Goal: Transaction & Acquisition: Book appointment/travel/reservation

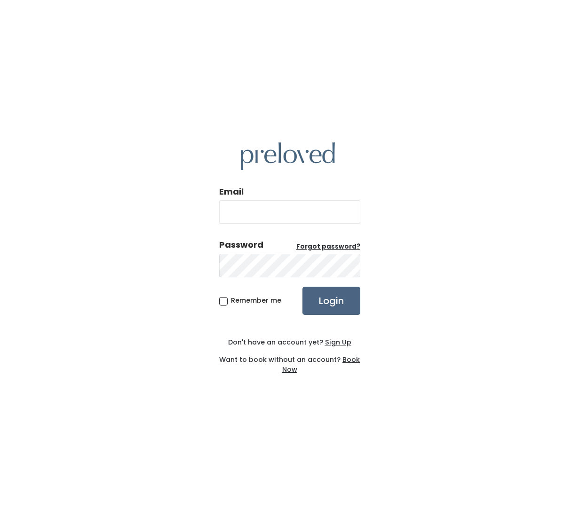
type input "dianapham2020@gmail.com"
click at [358, 296] on input "Login" at bounding box center [331, 301] width 58 height 28
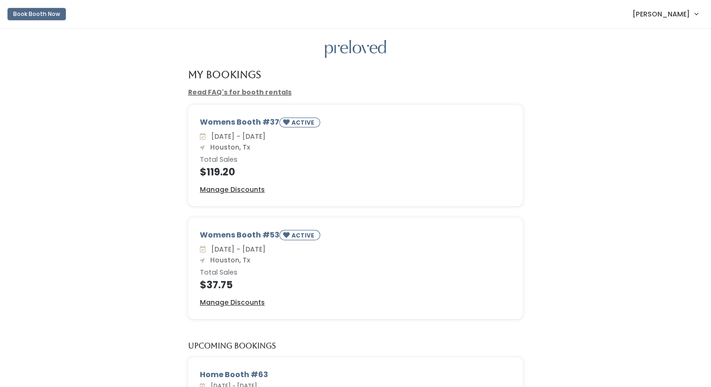
click at [60, 17] on button "Book Booth Now" at bounding box center [37, 14] width 58 height 12
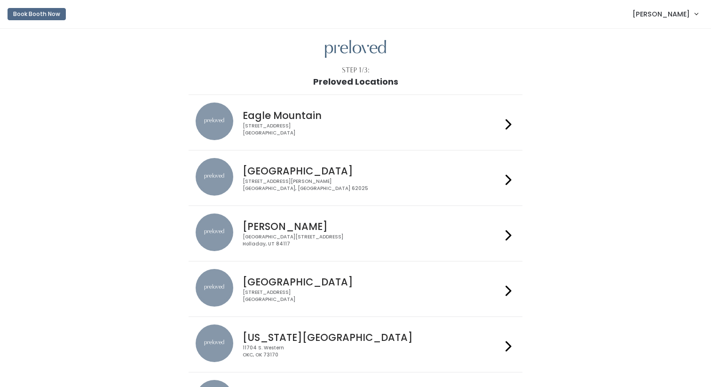
click at [274, 282] on h4 "[GEOGRAPHIC_DATA]" at bounding box center [372, 282] width 259 height 11
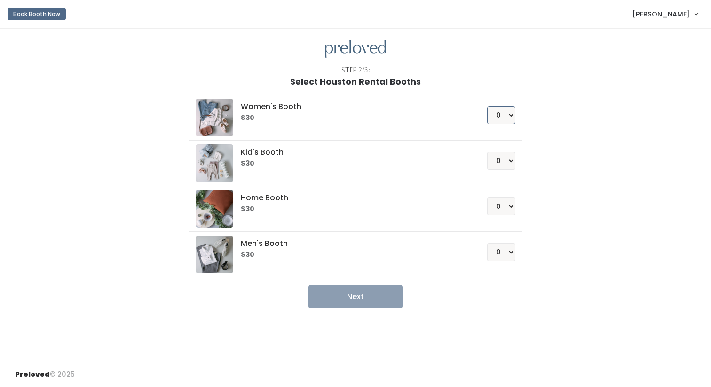
click at [507, 121] on select "0 1 2 3 4" at bounding box center [501, 115] width 28 height 18
select select "1"
click at [487, 106] on select "0 1 2 3 4" at bounding box center [501, 115] width 28 height 18
click at [391, 292] on button "Next" at bounding box center [356, 297] width 94 height 24
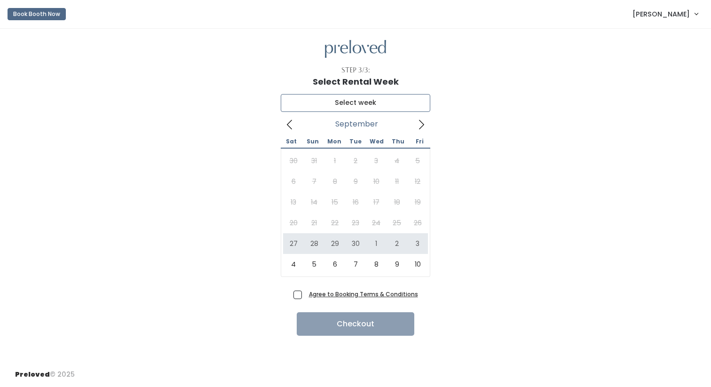
type input "September 27 to October 3"
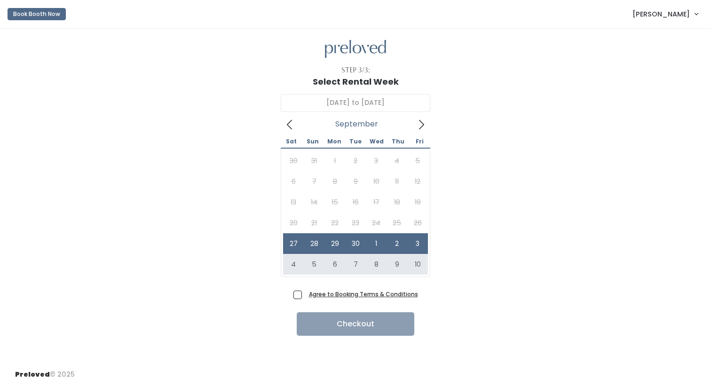
click at [305, 294] on span "Agree to Booking Terms & Conditions" at bounding box center [361, 293] width 113 height 9
click at [305, 294] on input "Agree to Booking Terms & Conditions" at bounding box center [308, 292] width 6 height 6
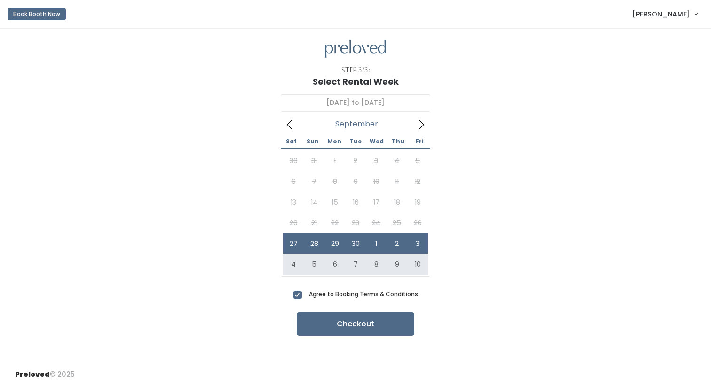
click at [305, 293] on span "Agree to Booking Terms & Conditions" at bounding box center [361, 293] width 113 height 9
click at [305, 293] on input "Agree to Booking Terms & Conditions" at bounding box center [308, 292] width 6 height 6
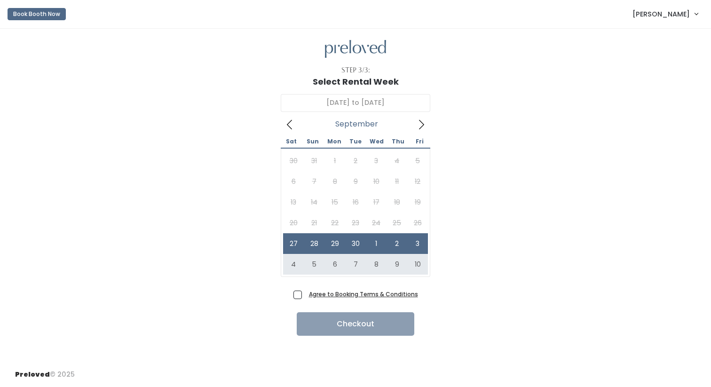
click at [270, 285] on div "September 27 to October 3 September 2025 Sat Sun Mon Tue Wed Thu Fri 30 31 1 2 …" at bounding box center [355, 187] width 681 height 201
click at [305, 292] on span "Agree to Booking Terms & Conditions" at bounding box center [361, 293] width 113 height 9
click at [305, 292] on input "Agree to Booking Terms & Conditions" at bounding box center [308, 292] width 6 height 6
checkbox input "true"
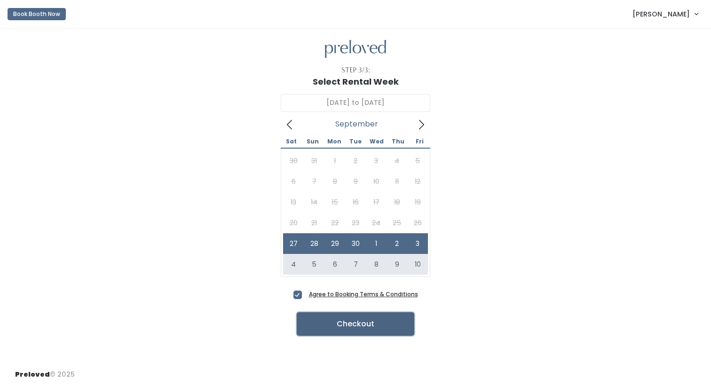
click at [318, 324] on button "Checkout" at bounding box center [356, 324] width 118 height 24
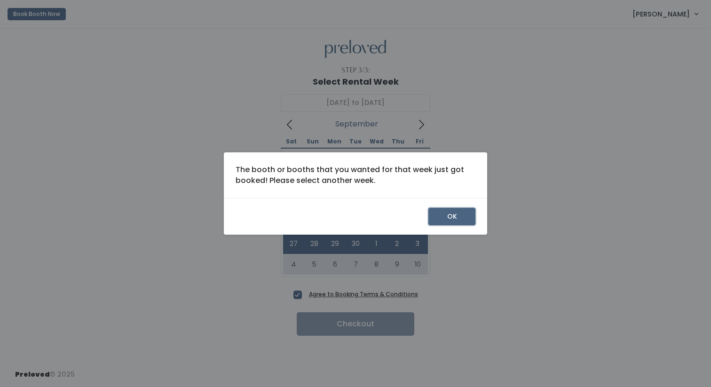
click at [455, 218] on button "OK" at bounding box center [452, 217] width 47 height 18
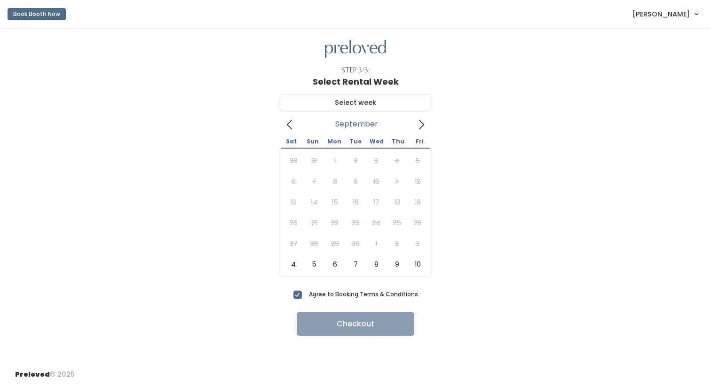
click at [421, 130] on span at bounding box center [422, 124] width 18 height 15
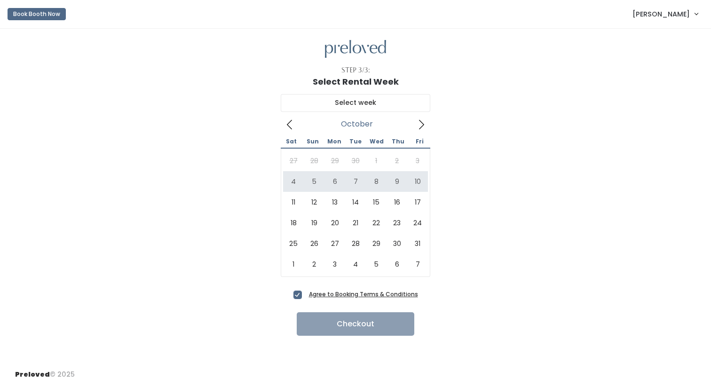
click at [428, 130] on span at bounding box center [422, 124] width 18 height 15
